Goal: Check status

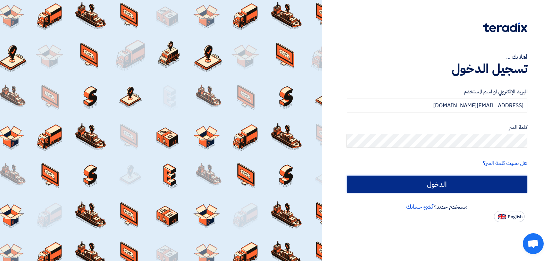
click at [438, 185] on input "الدخول" at bounding box center [437, 184] width 181 height 17
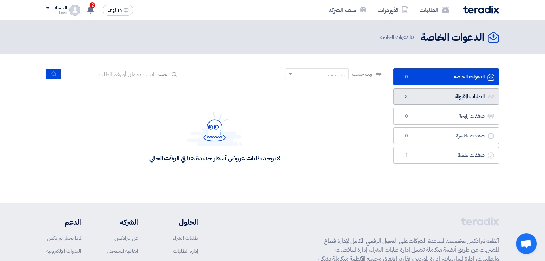
click at [415, 95] on link "الطلبات المقبولة الطلبات المقبولة 3" at bounding box center [445, 96] width 105 height 17
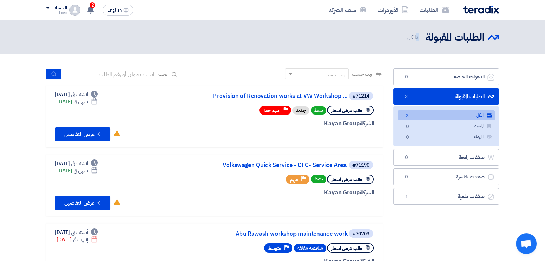
click at [419, 39] on span "3 الكل" at bounding box center [413, 37] width 13 height 8
drag, startPoint x: 419, startPoint y: 39, endPoint x: 506, endPoint y: 127, distance: 124.4
click at [506, 127] on section "الدعوات الخاصة الدعوات الخاصة 0 الطلبات المقبولة الطلبات المقبولة 3 الكل الكل 3…" at bounding box center [272, 179] width 545 height 251
click at [527, 62] on section "الدعوات الخاصة الدعوات الخاصة 0 الطلبات المقبولة الطلبات المقبولة 3 الكل الكل 3…" at bounding box center [272, 179] width 545 height 251
click at [95, 7] on div "2 تم نشر طلب عروض أسعار جديد - شاهد التفاصيل [DATE] تم نشر طلب عروض أسعار جديد …" at bounding box center [90, 10] width 14 height 14
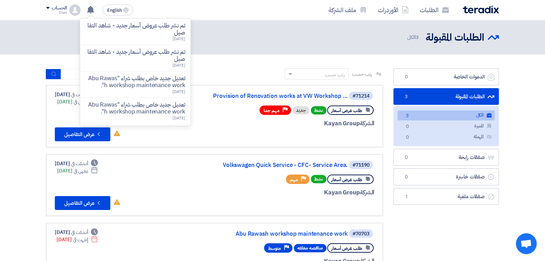
click at [46, 35] on div "الطلبات المقبولة الطلبات المقبولة 3 الكل" at bounding box center [272, 38] width 453 height 14
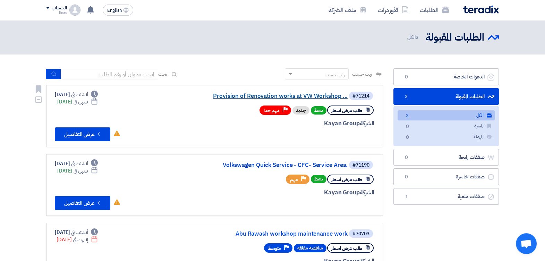
click at [233, 94] on link "Provision of Renovation works at VW Workshop ..." at bounding box center [278, 96] width 139 height 6
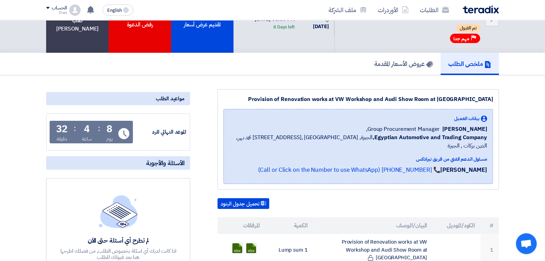
scroll to position [17, 0]
